Goal: Transaction & Acquisition: Purchase product/service

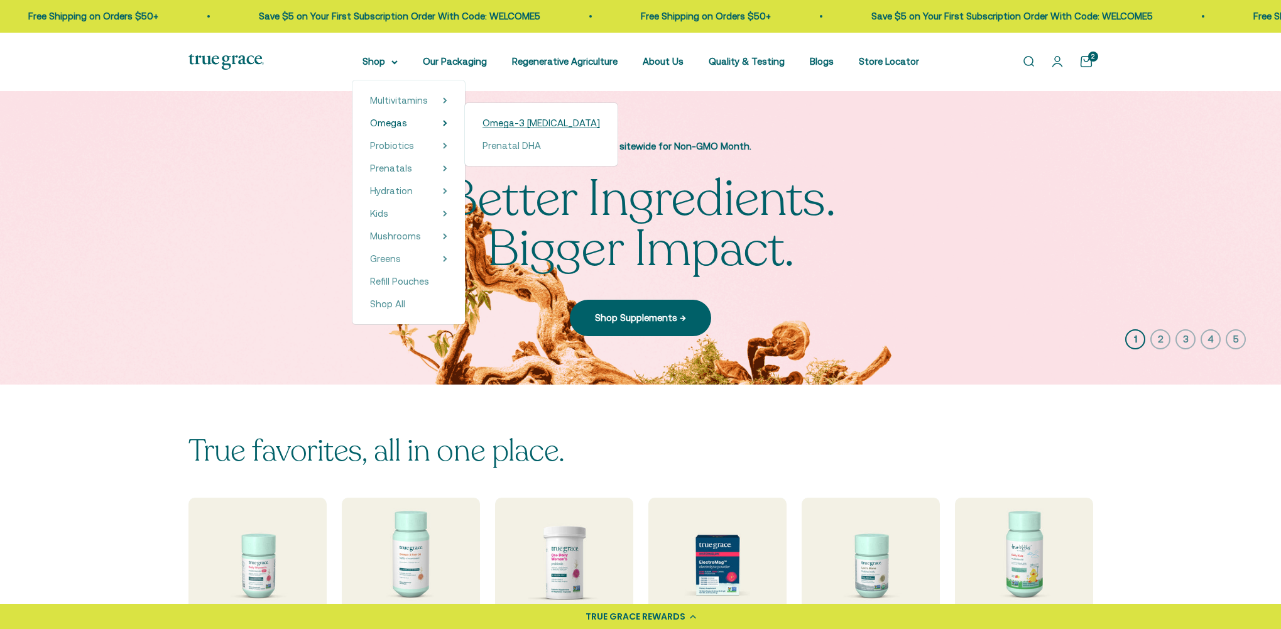
click at [536, 123] on span "Omega-3 [MEDICAL_DATA]" at bounding box center [540, 122] width 117 height 11
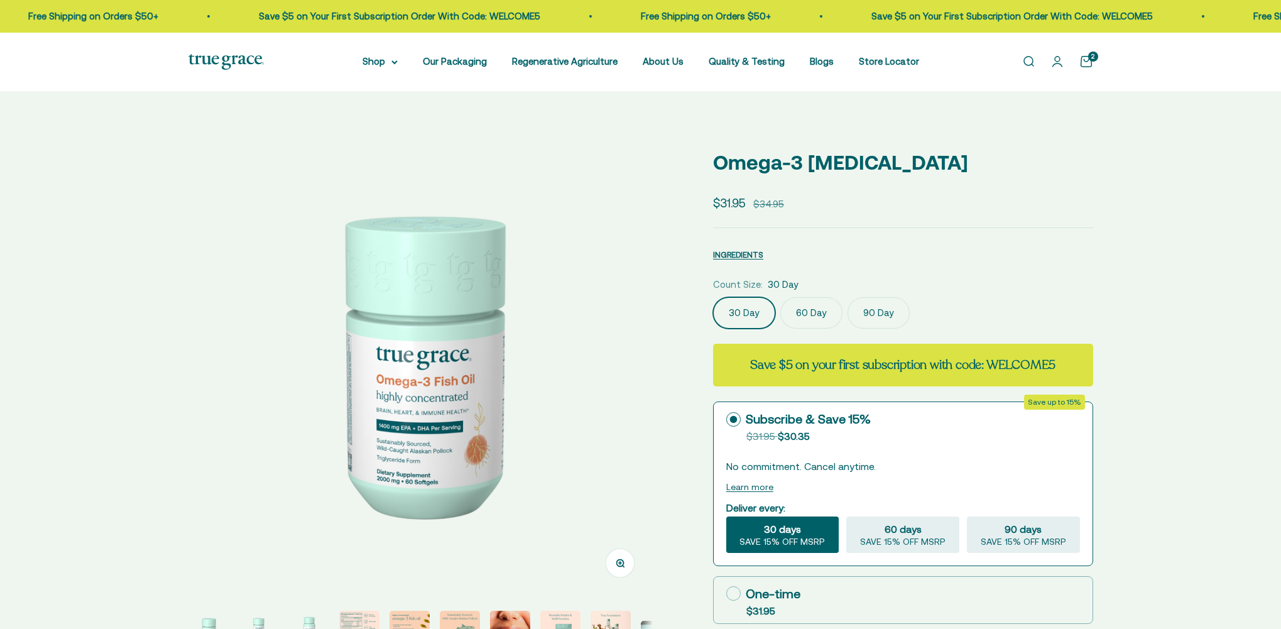
select select "3"
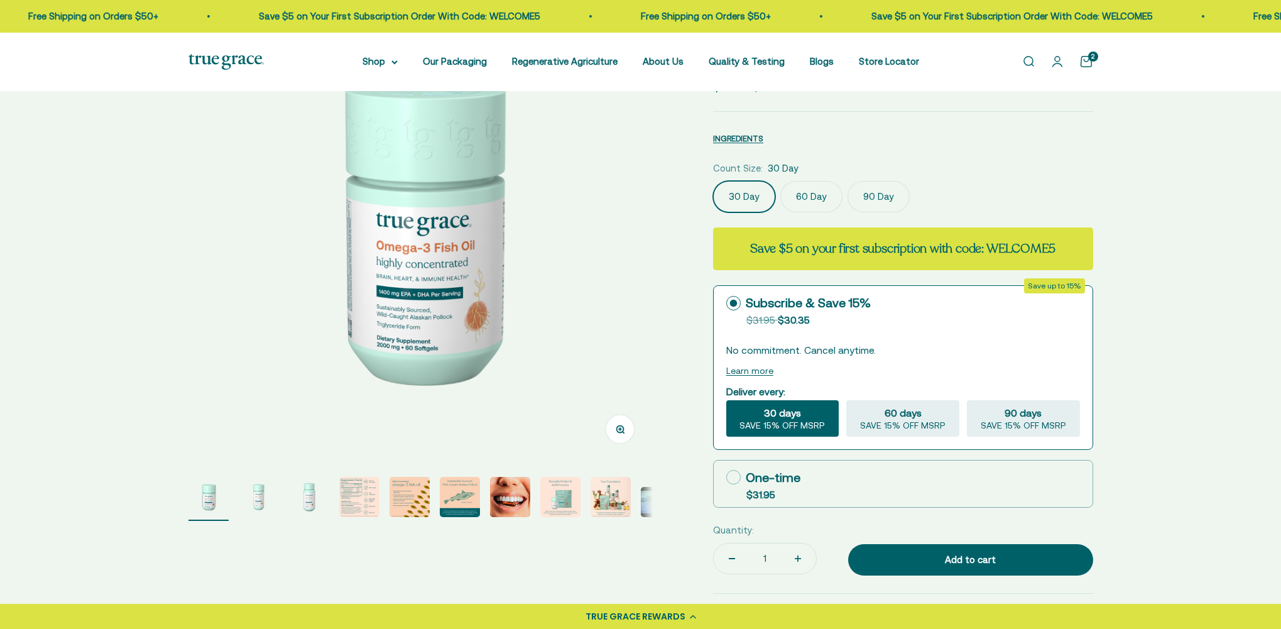
scroll to position [141, 0]
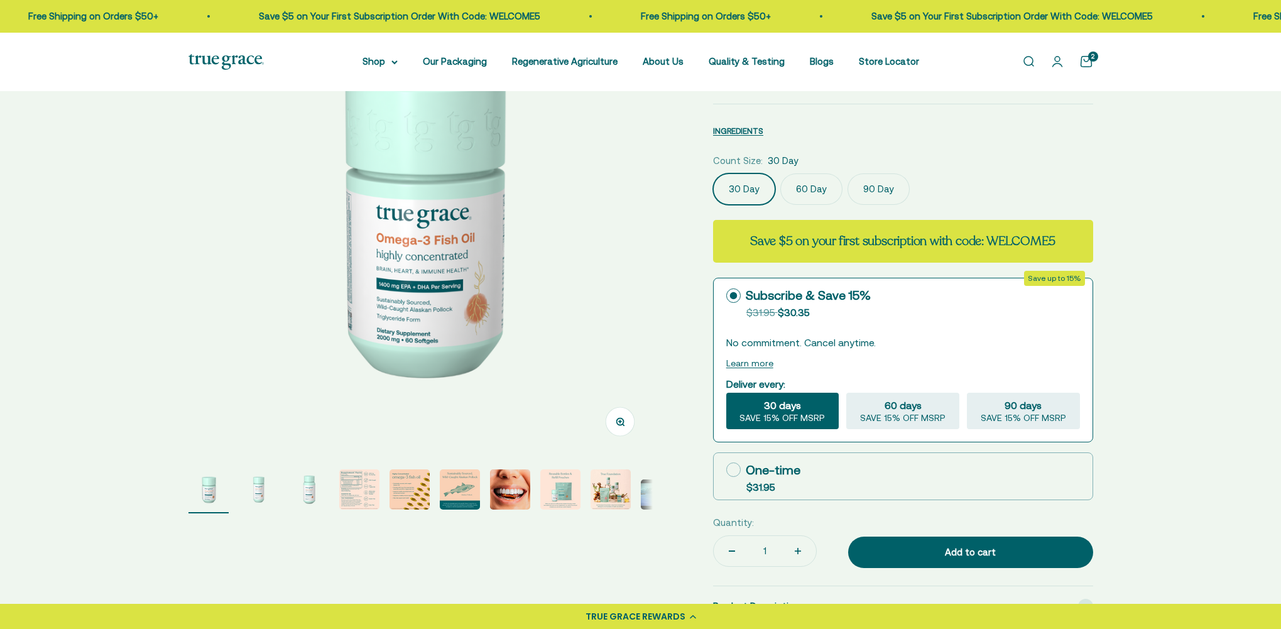
click at [357, 478] on img "Go to item 4" at bounding box center [359, 489] width 40 height 40
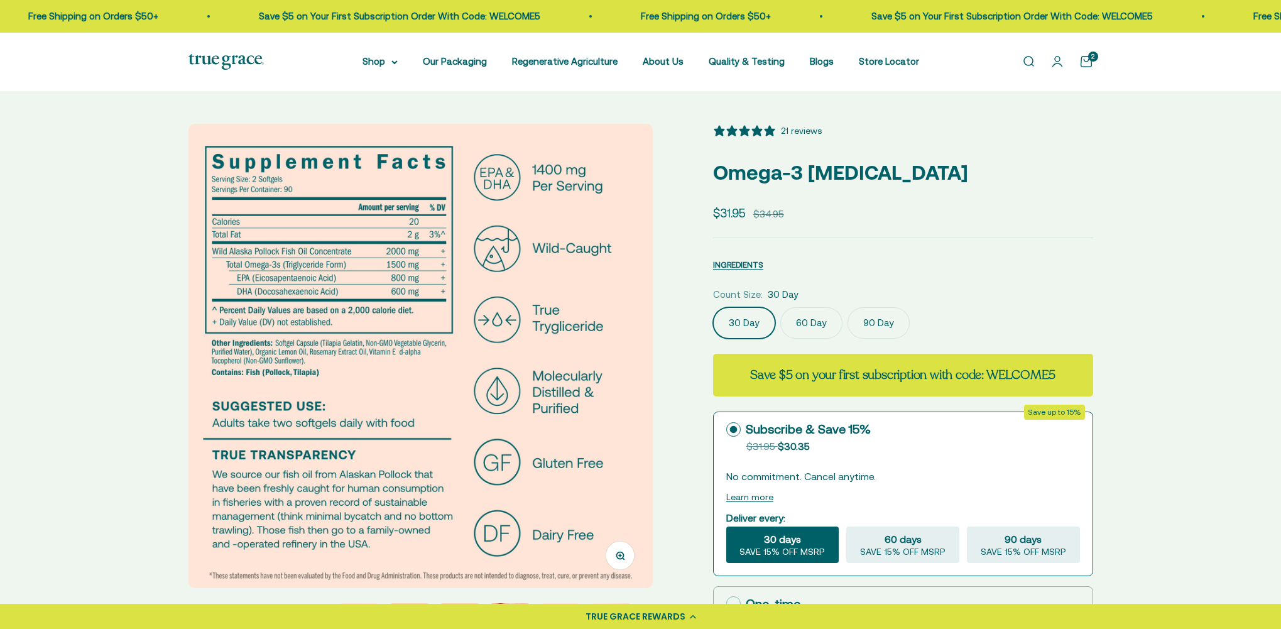
scroll to position [1, 0]
